Goal: Information Seeking & Learning: Learn about a topic

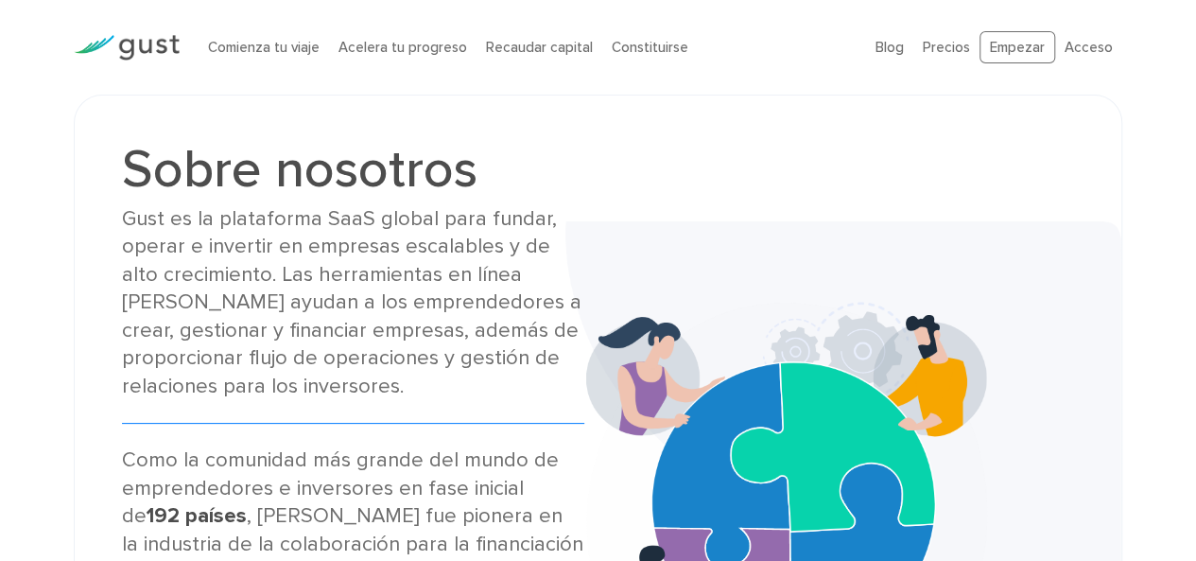
click at [1147, 243] on div "Sobre nosotros Gust es la plataforma SaaS global para fundar, operar e invertir…" at bounding box center [598, 504] width 1196 height 818
click at [265, 44] on font "Comienza tu viaje" at bounding box center [264, 47] width 112 height 17
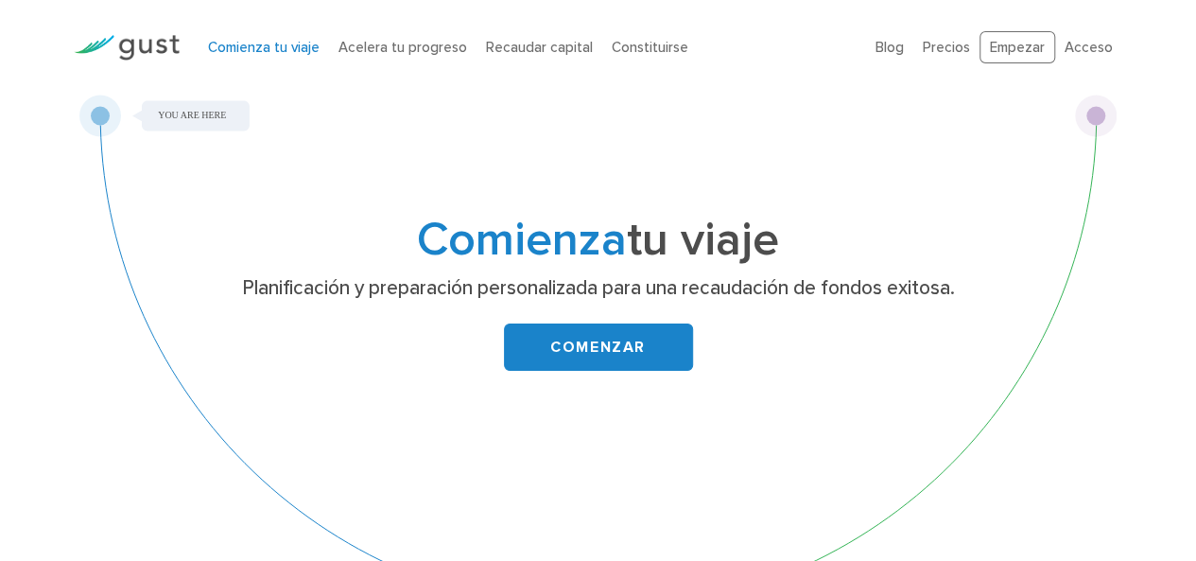
click at [1187, 356] on div "Comienza tu viaje Planificación y preparación personalizada para una recaudació…" at bounding box center [598, 363] width 1196 height 536
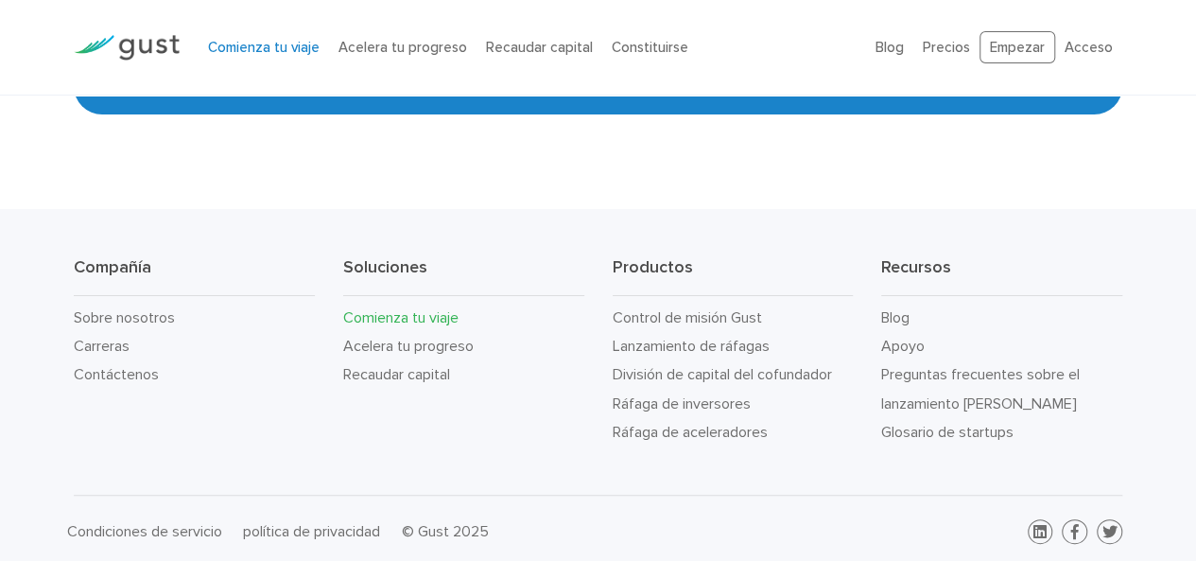
scroll to position [3552, 0]
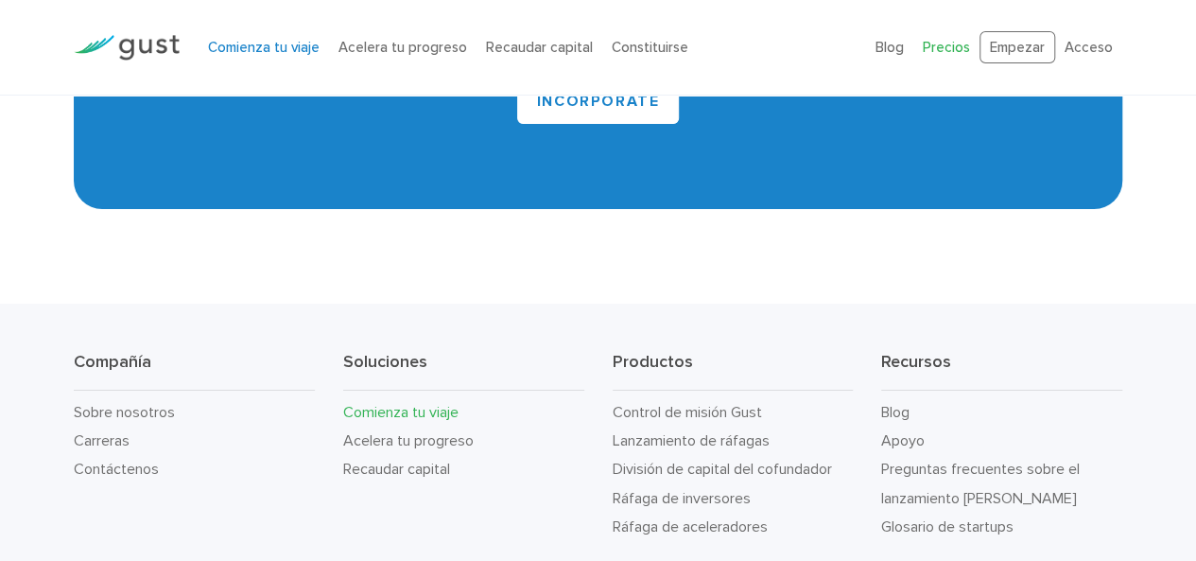
click at [962, 42] on font "Precios" at bounding box center [946, 47] width 47 height 17
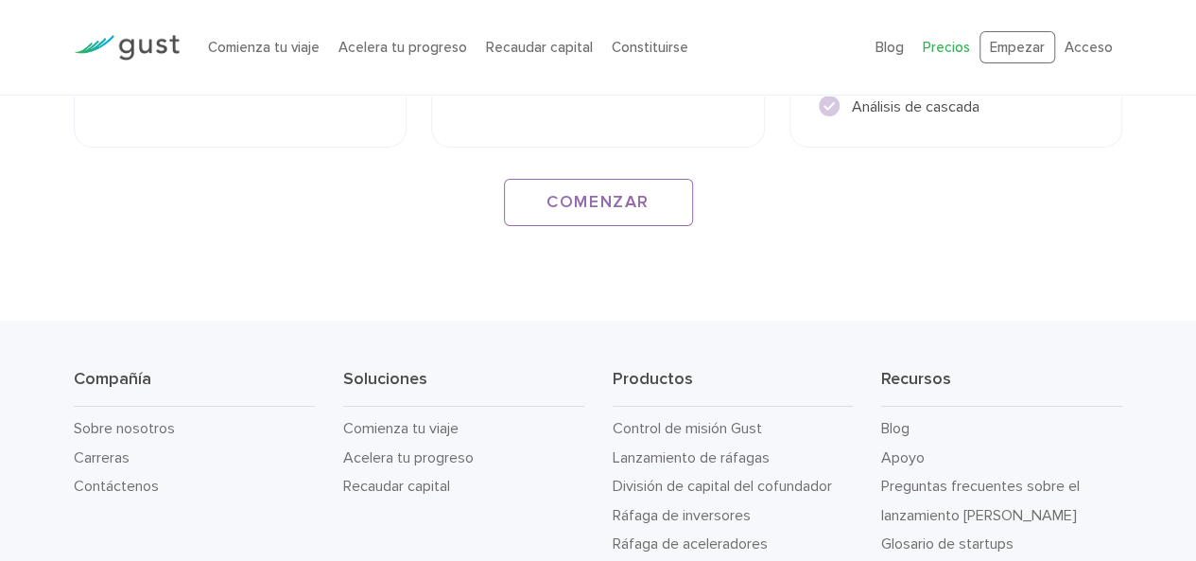
scroll to position [3310, 0]
